Goal: Task Accomplishment & Management: Use online tool/utility

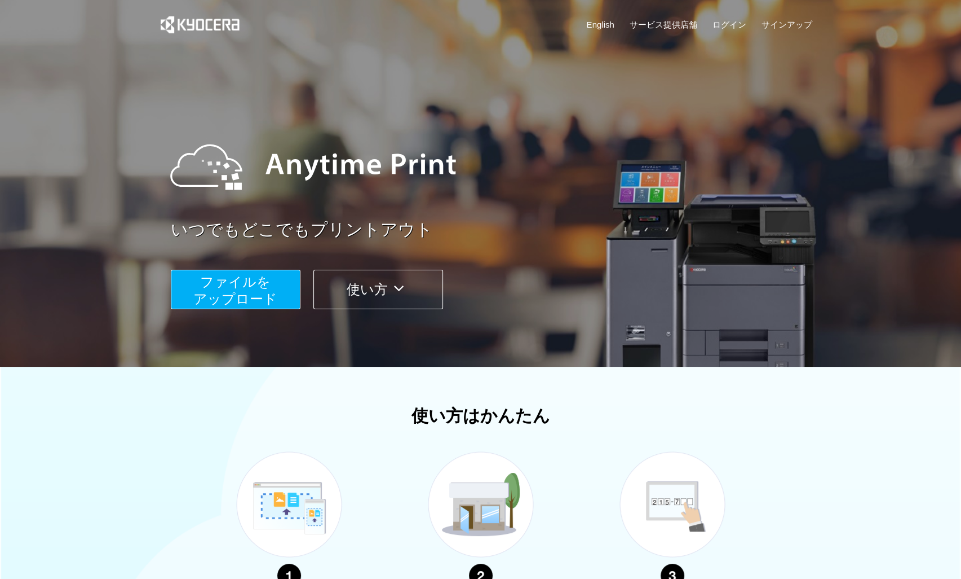
click at [234, 288] on span "ファイルを ​​アップロード" at bounding box center [235, 290] width 84 height 32
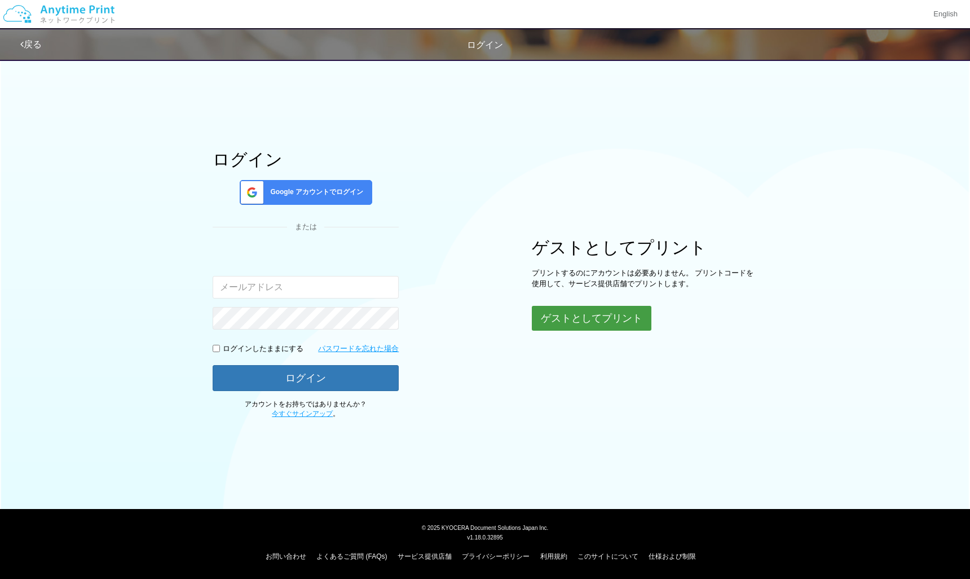
click at [568, 316] on button "ゲストとしてプリント" at bounding box center [592, 318] width 120 height 25
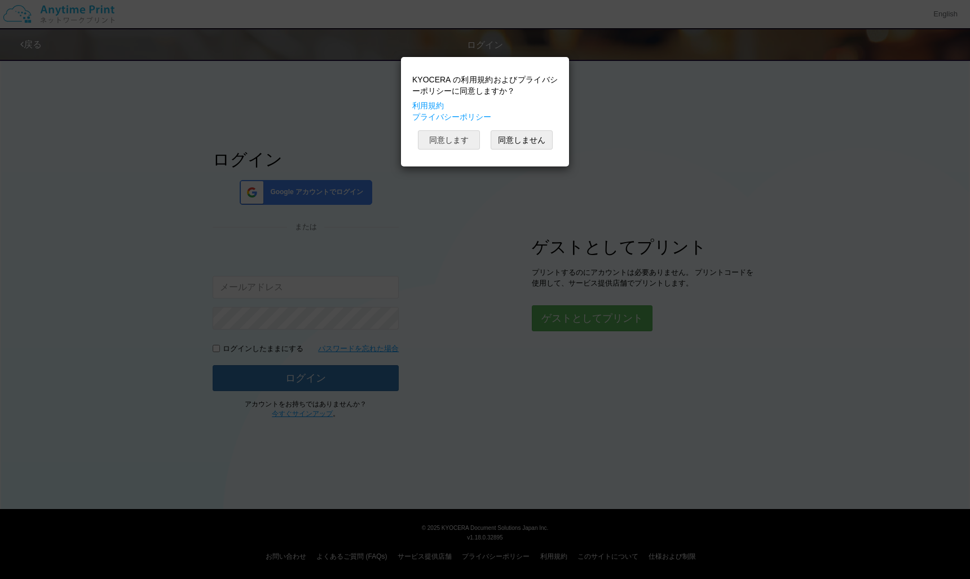
click at [460, 139] on button "同意します" at bounding box center [449, 139] width 62 height 19
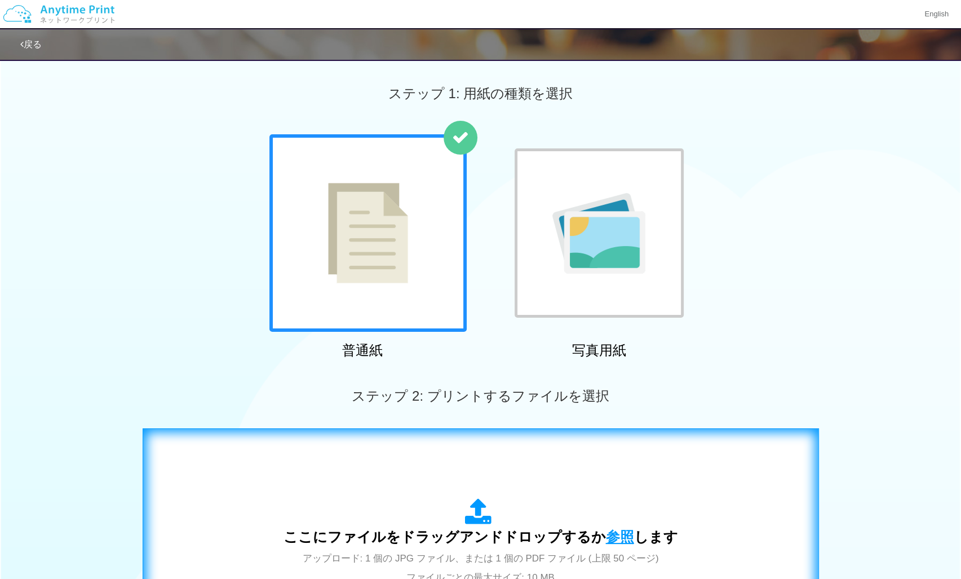
click at [616, 540] on span "参照" at bounding box center [620, 536] width 28 height 16
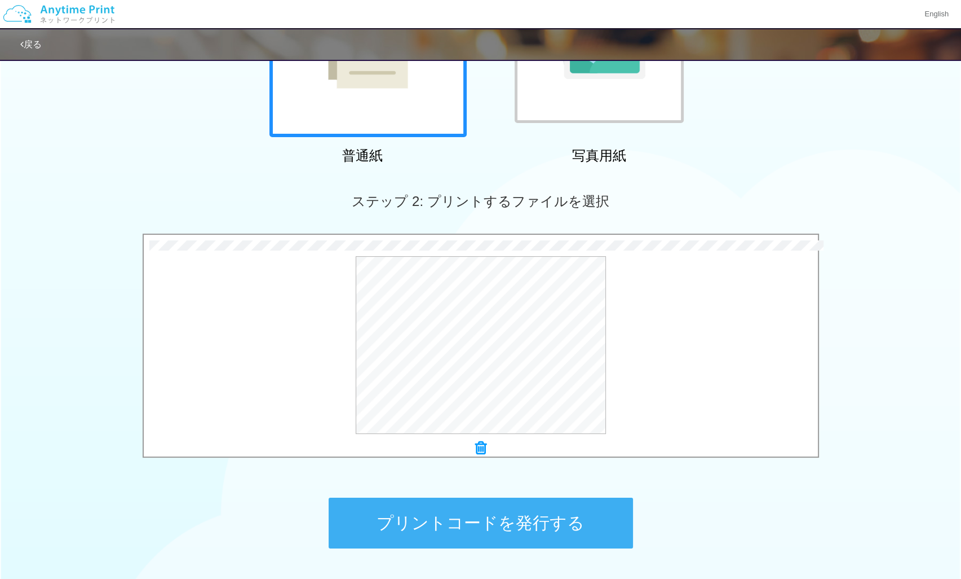
scroll to position [204, 0]
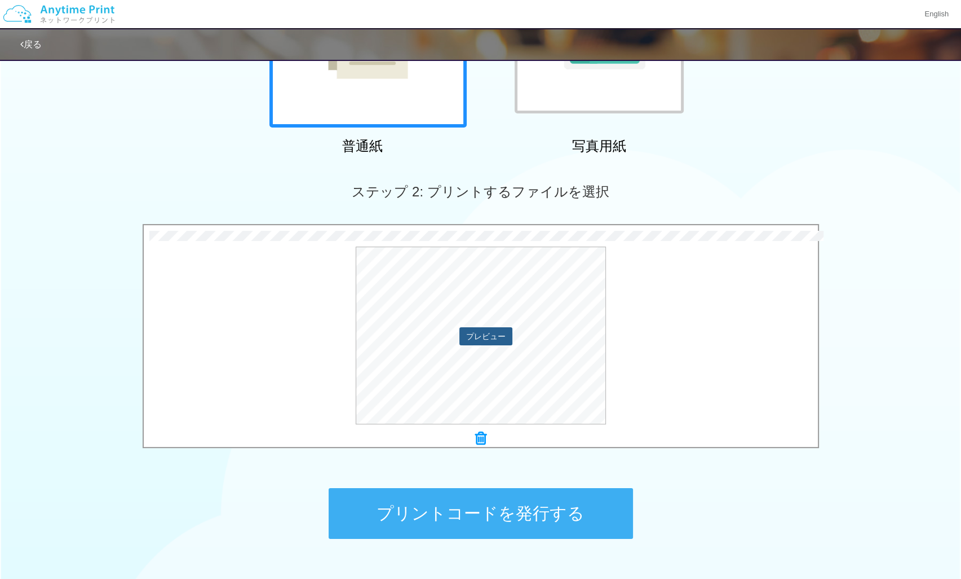
click at [485, 329] on button "プレビュー" at bounding box center [486, 336] width 53 height 18
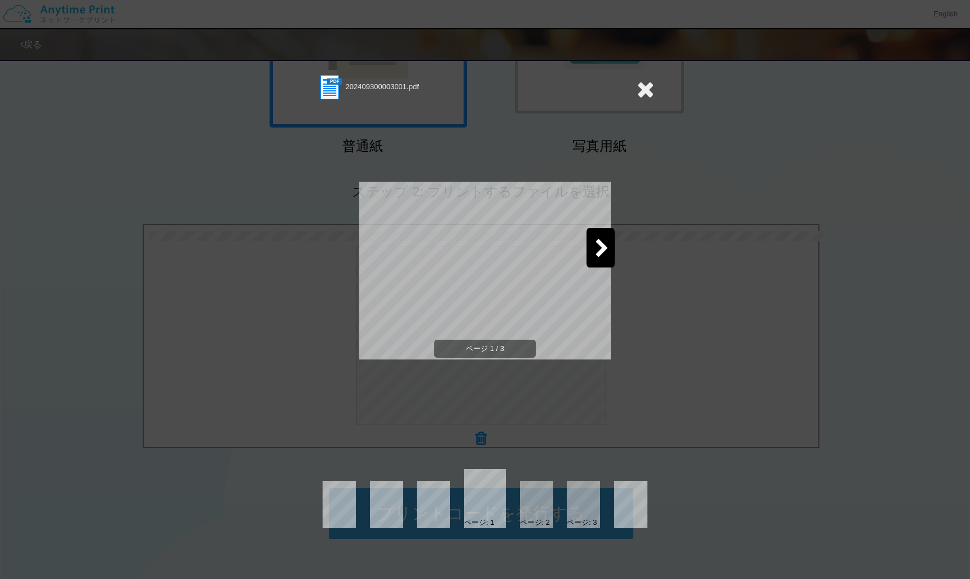
click at [603, 249] on icon at bounding box center [602, 249] width 14 height 20
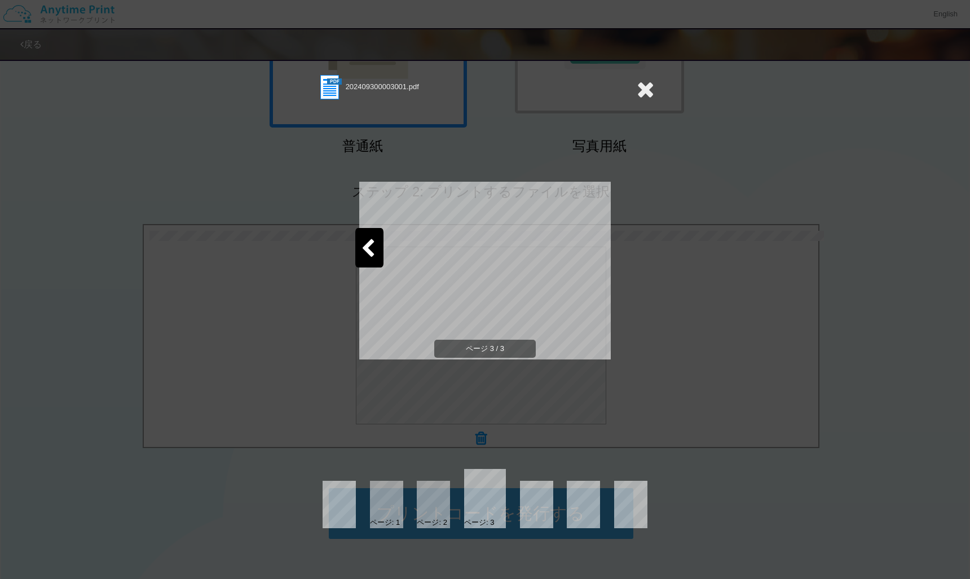
click at [668, 329] on div "202409300003001.pdf ページ 3 / 3 ページ: 1 ページ: 2 ページ: 3" at bounding box center [485, 289] width 970 height 579
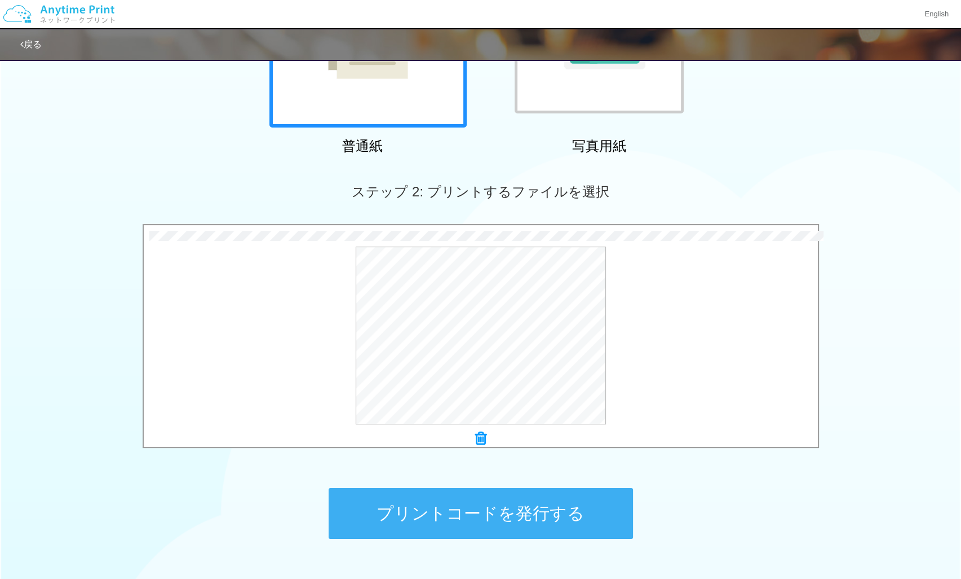
click at [533, 505] on button "プリントコードを発行する" at bounding box center [481, 513] width 304 height 51
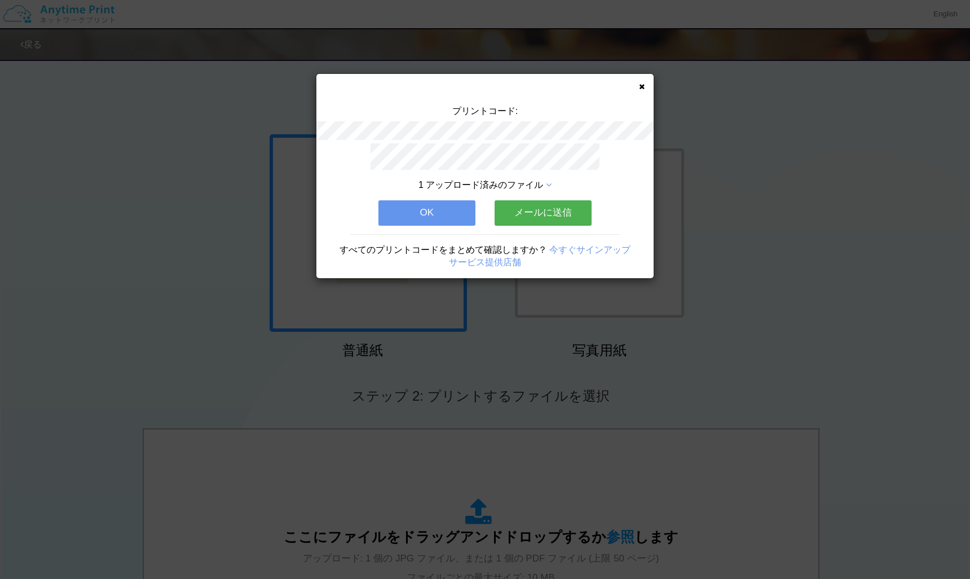
click at [547, 213] on button "メールに送信" at bounding box center [543, 212] width 97 height 25
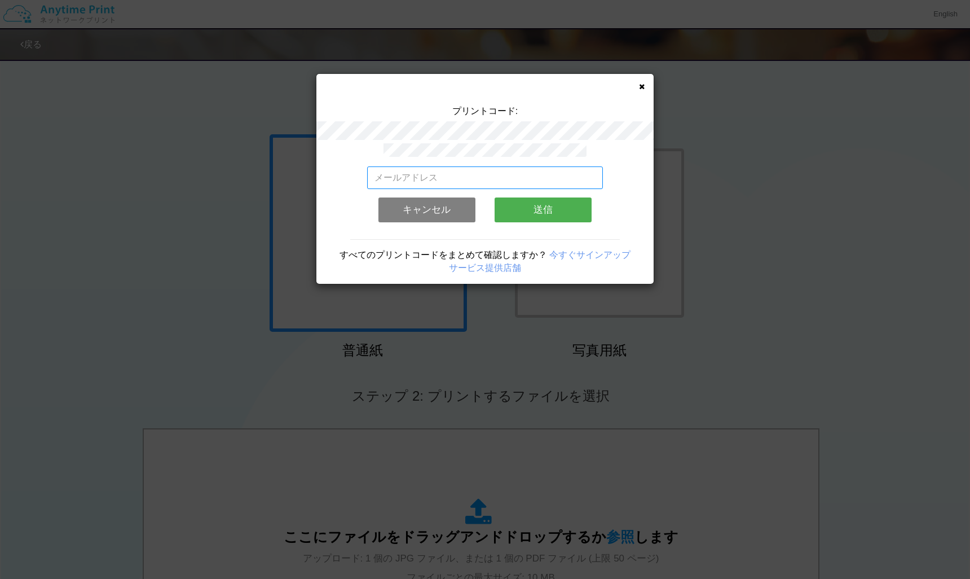
click at [488, 174] on input "email" at bounding box center [485, 177] width 236 height 23
type input "[EMAIL_ADDRESS][DOMAIN_NAME]"
click at [543, 204] on button "送信" at bounding box center [543, 209] width 97 height 25
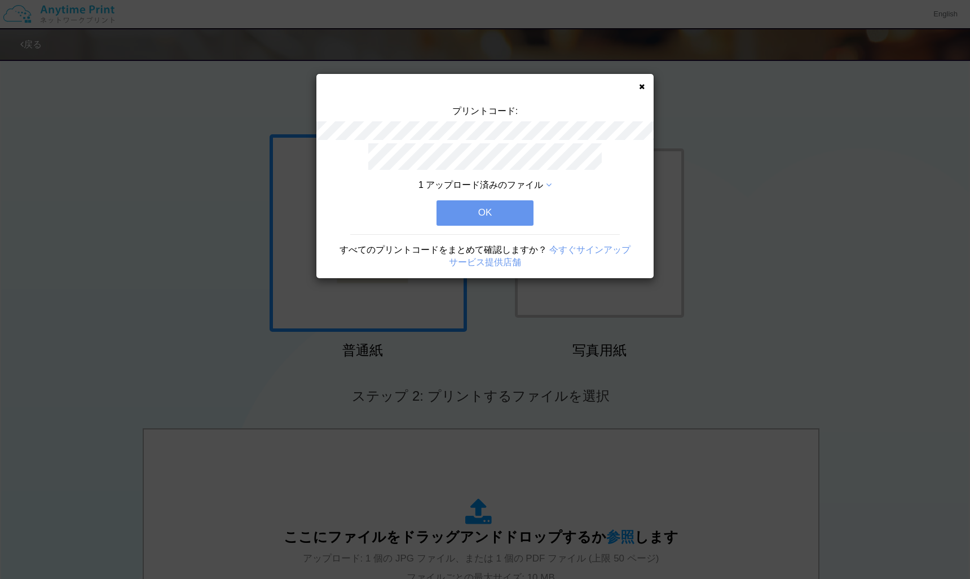
click at [492, 206] on button "OK" at bounding box center [484, 212] width 97 height 25
